Goal: Task Accomplishment & Management: Find specific page/section

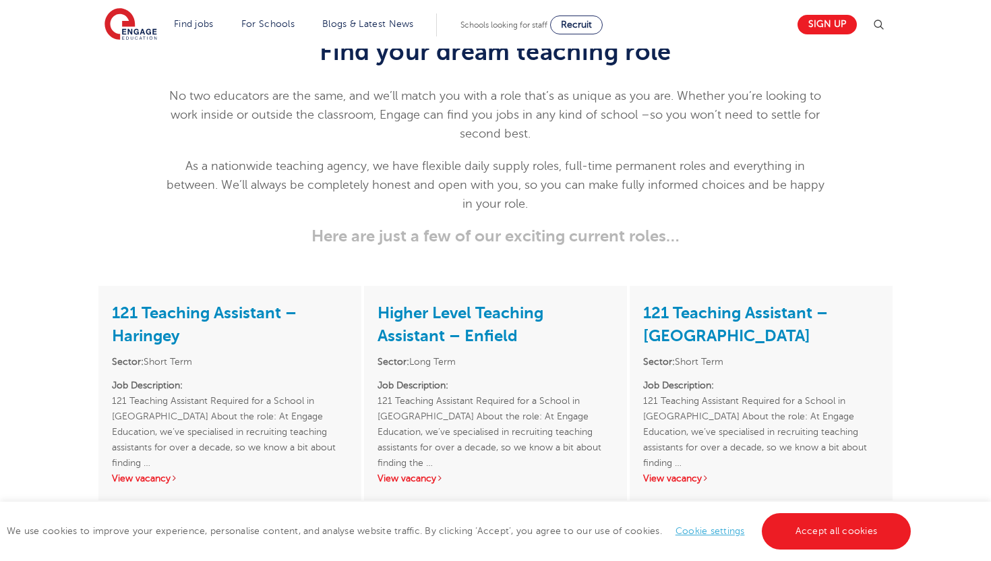
scroll to position [1699, 0]
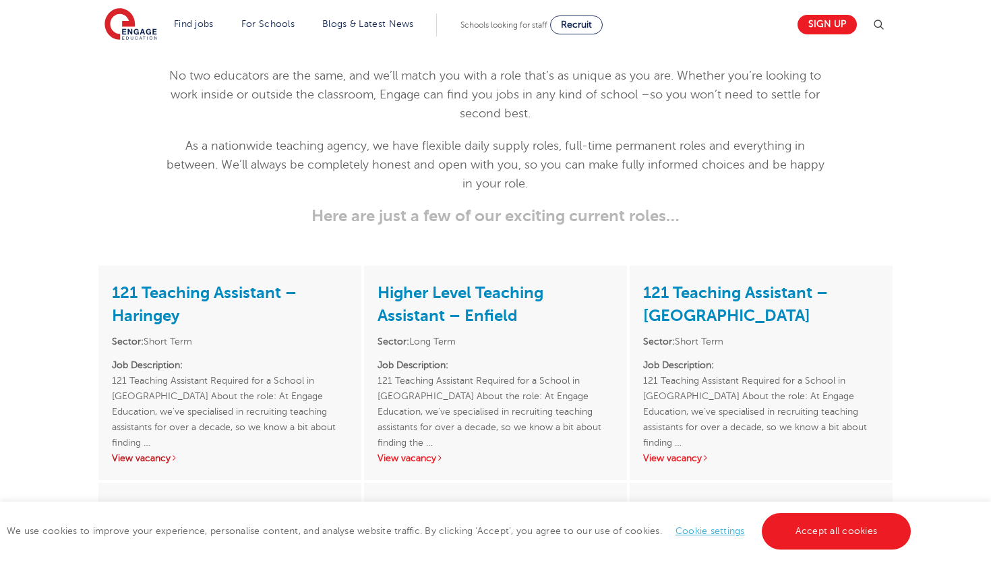
click at [154, 453] on link "View vacancy" at bounding box center [145, 458] width 66 height 10
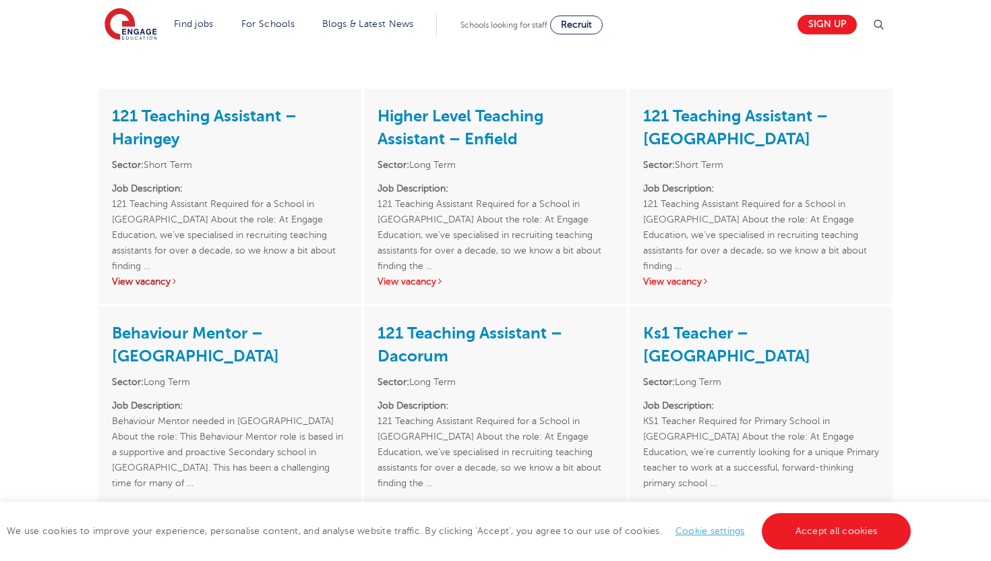
scroll to position [1861, 0]
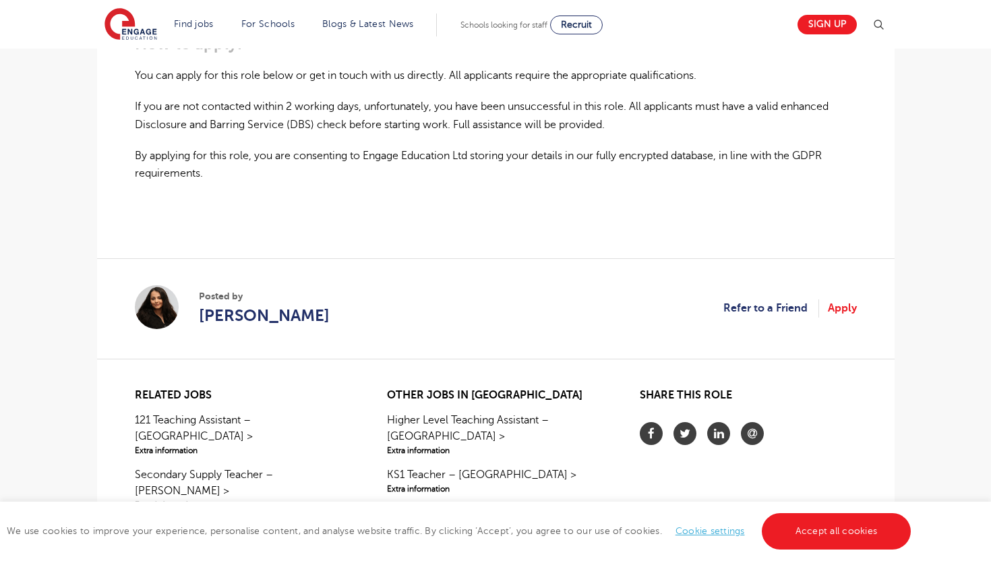
scroll to position [998, 0]
